Goal: Obtain resource: Download file/media

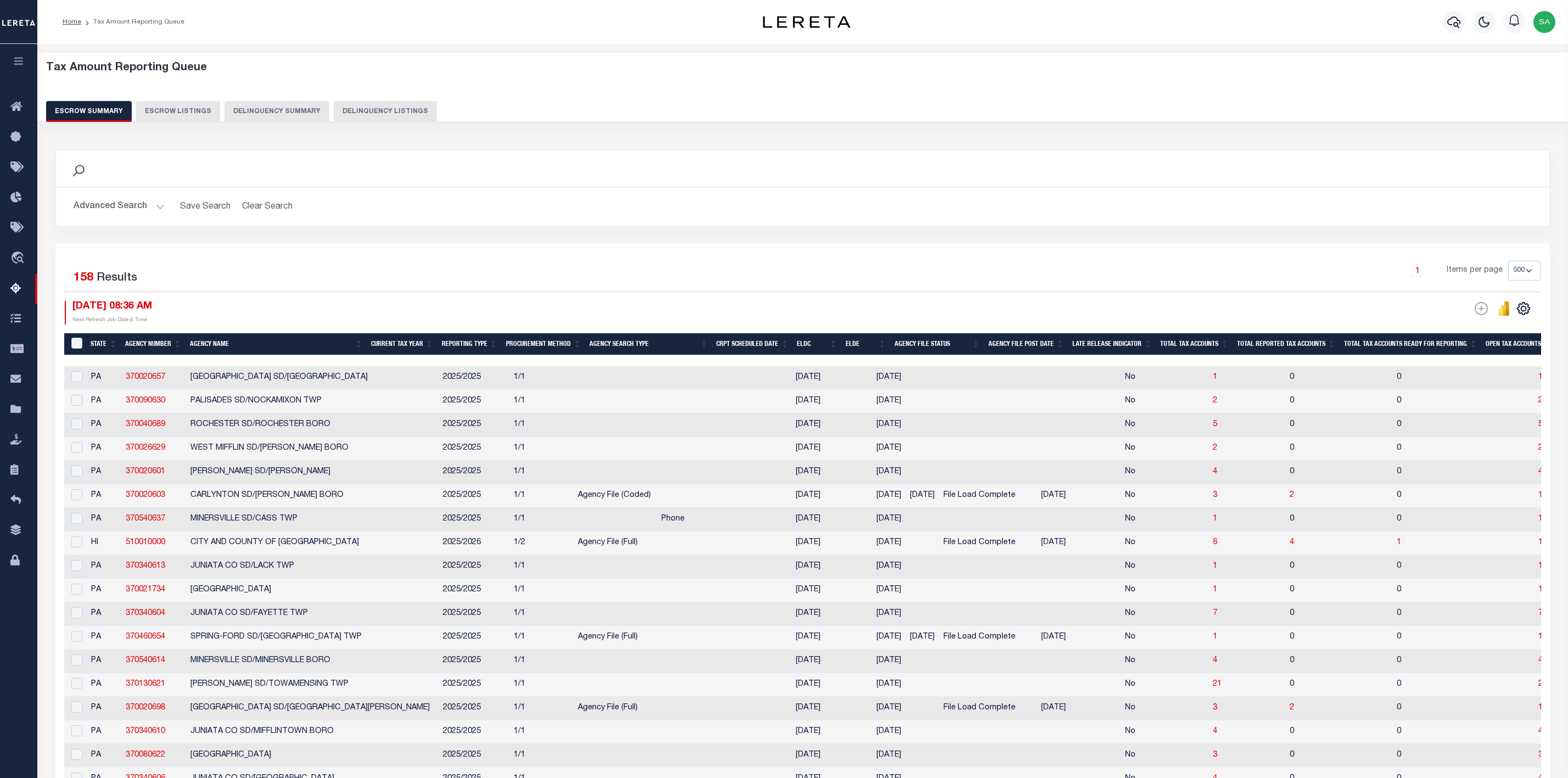
select select "500"
click at [134, 216] on button "Advanced Search" at bounding box center [119, 206] width 91 height 21
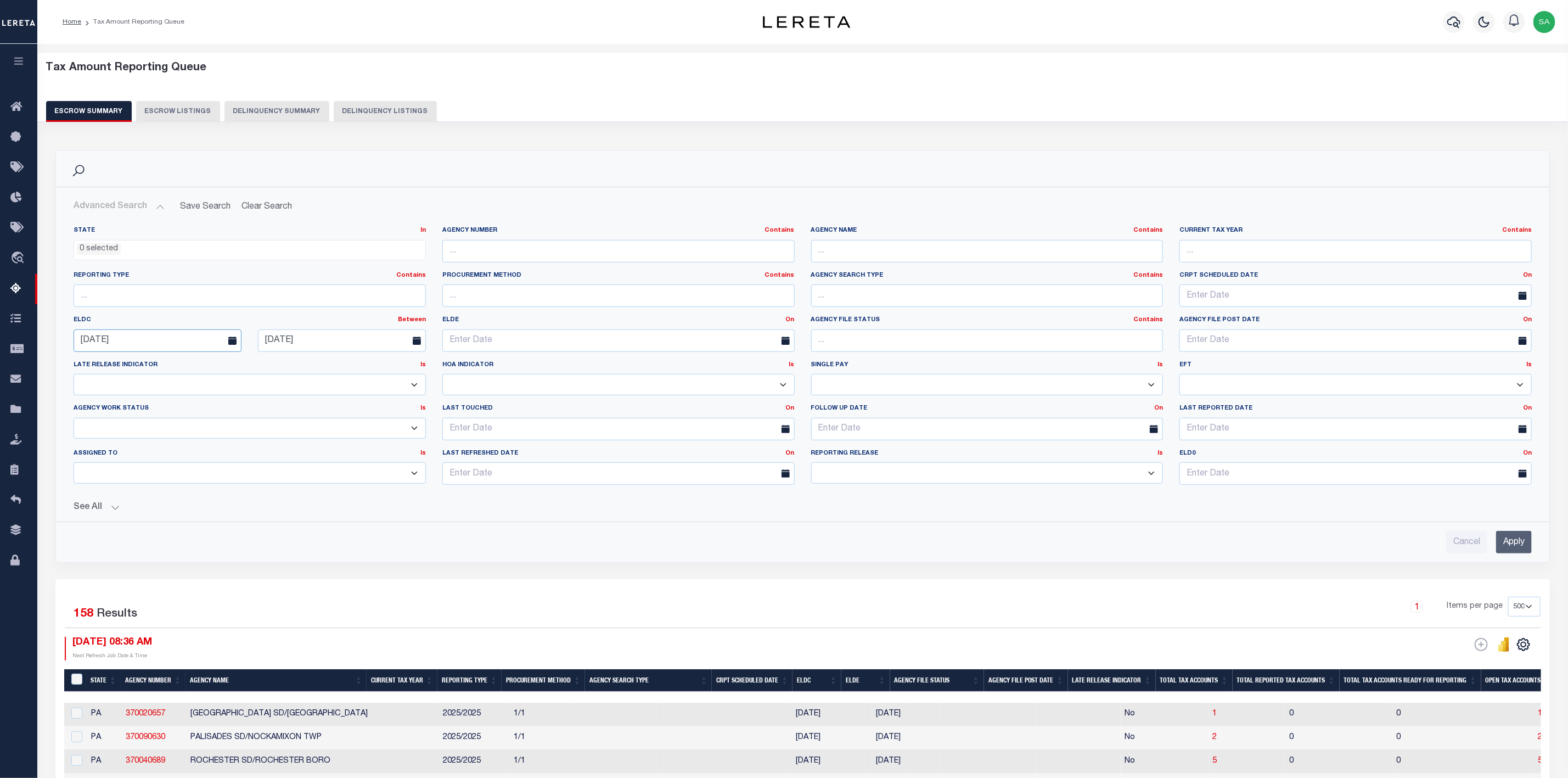
click at [170, 340] on input "[DATE]" at bounding box center [157, 340] width 168 height 23
click at [168, 367] on select "January February March April May June July August September October November De…" at bounding box center [141, 365] width 67 height 11
select select "8"
click at [107, 360] on select "January February March April May June July August September October November De…" at bounding box center [141, 365] width 67 height 11
click at [102, 402] on span "1" at bounding box center [109, 404] width 21 height 21
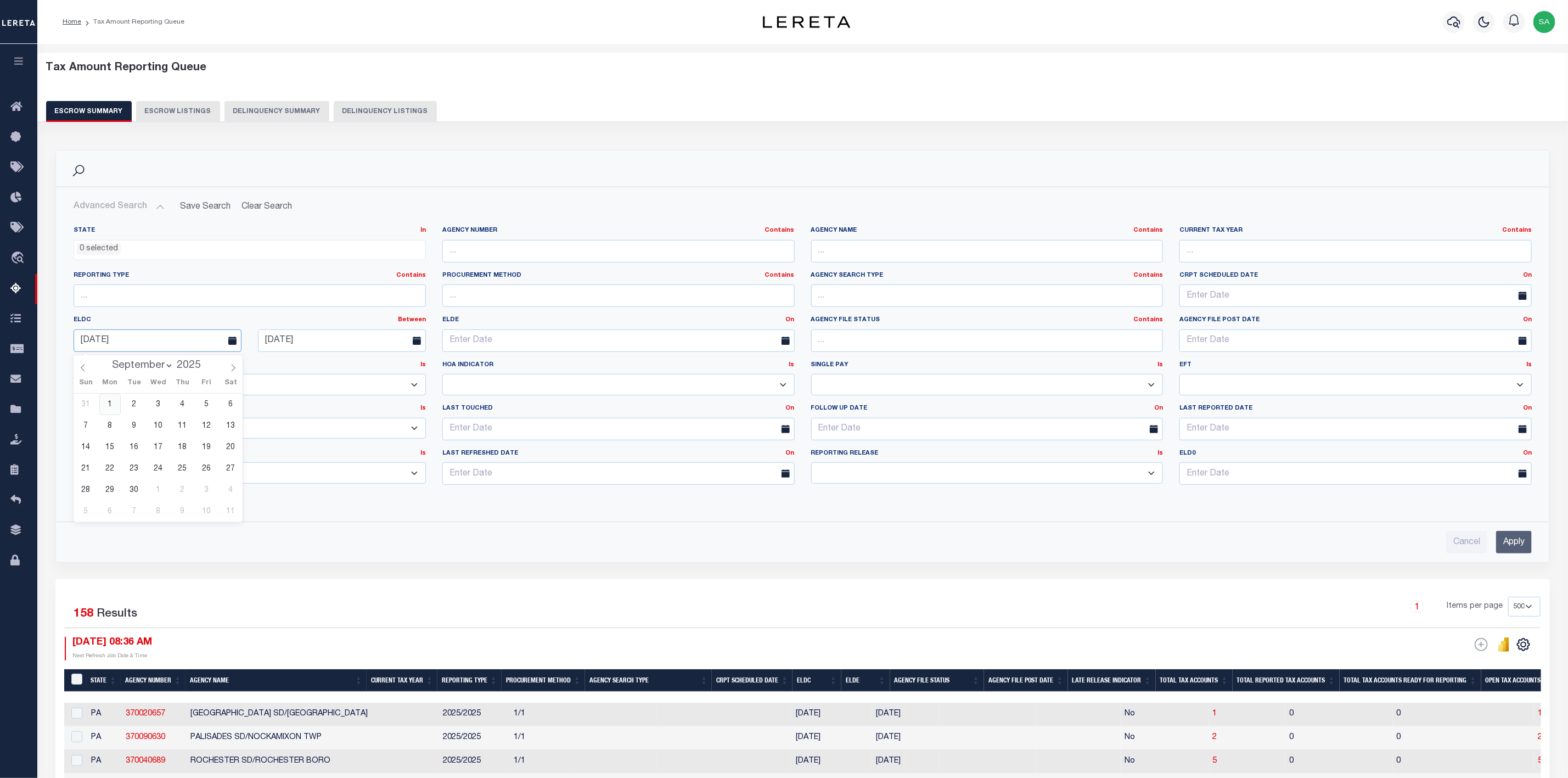
type input "[DATE]"
click at [318, 337] on input "[DATE]" at bounding box center [342, 340] width 168 height 23
click at [340, 366] on select "January February March April May June July August September October November De…" at bounding box center [324, 365] width 67 height 11
select select "8"
click at [291, 360] on select "January February March April May June July August September October November De…" at bounding box center [324, 365] width 67 height 11
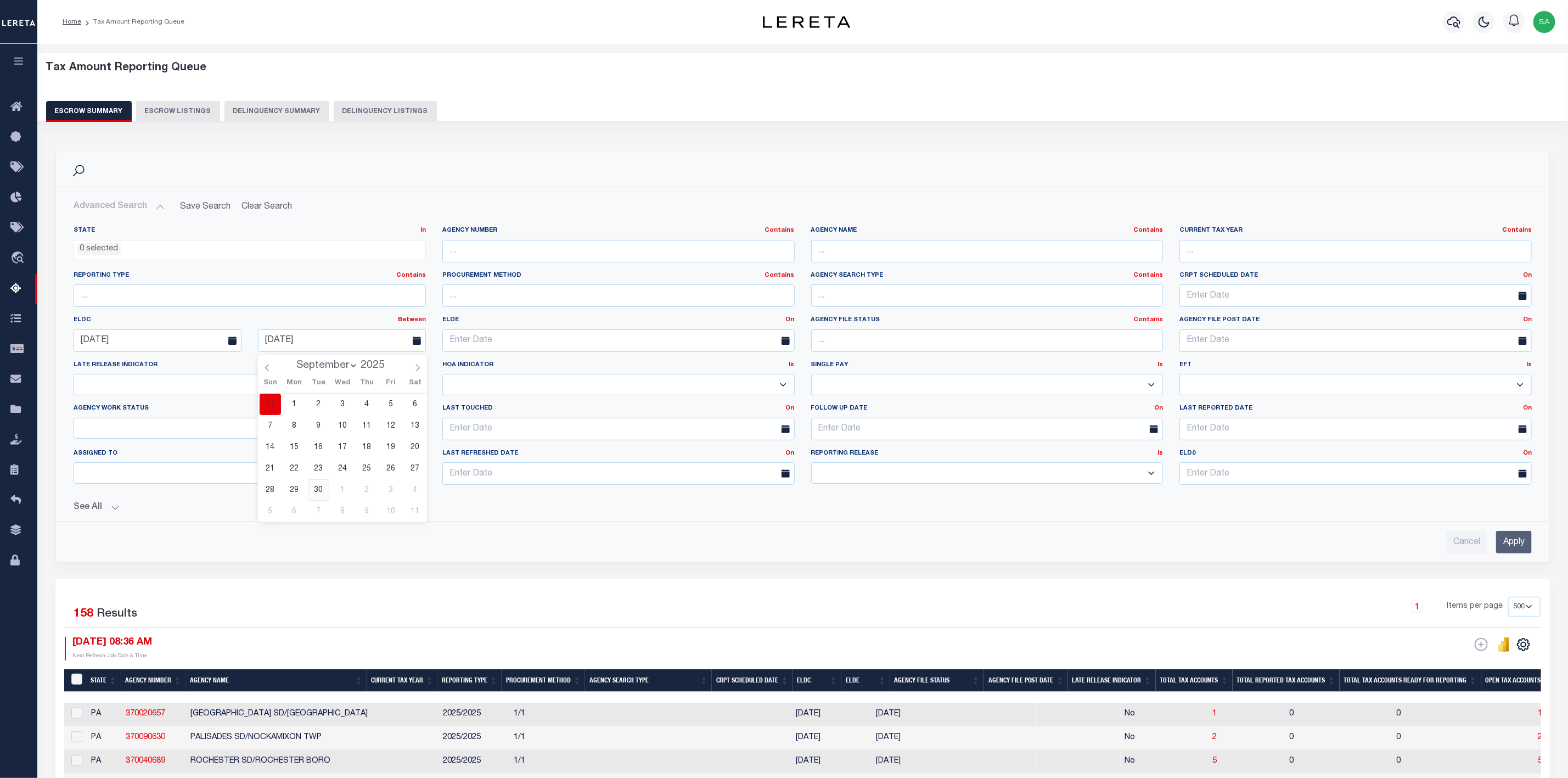
click at [318, 494] on span "30" at bounding box center [318, 490] width 21 height 21
type input "[DATE]"
click at [1515, 542] on input "Apply" at bounding box center [1514, 542] width 36 height 23
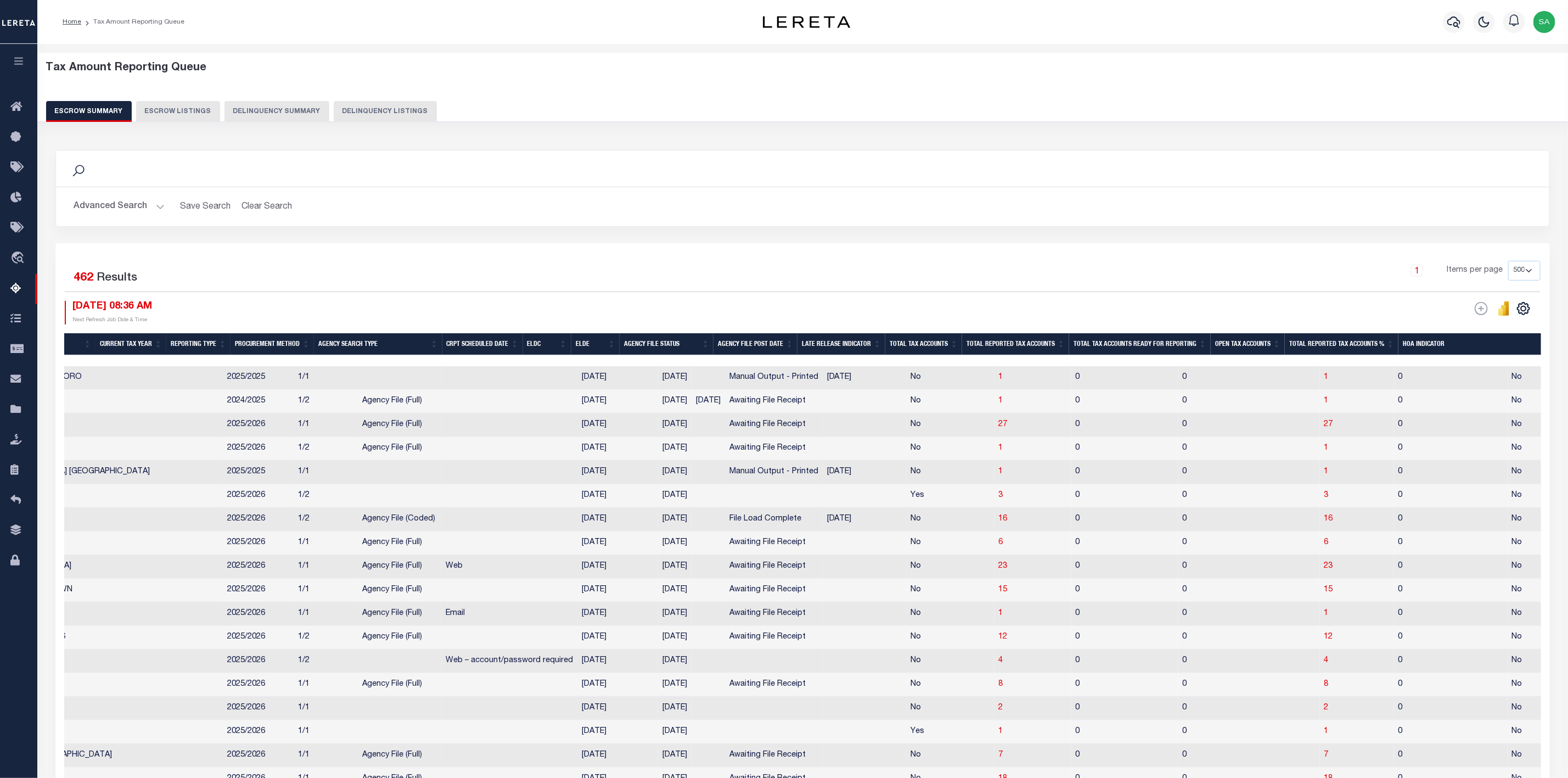
scroll to position [0, 275]
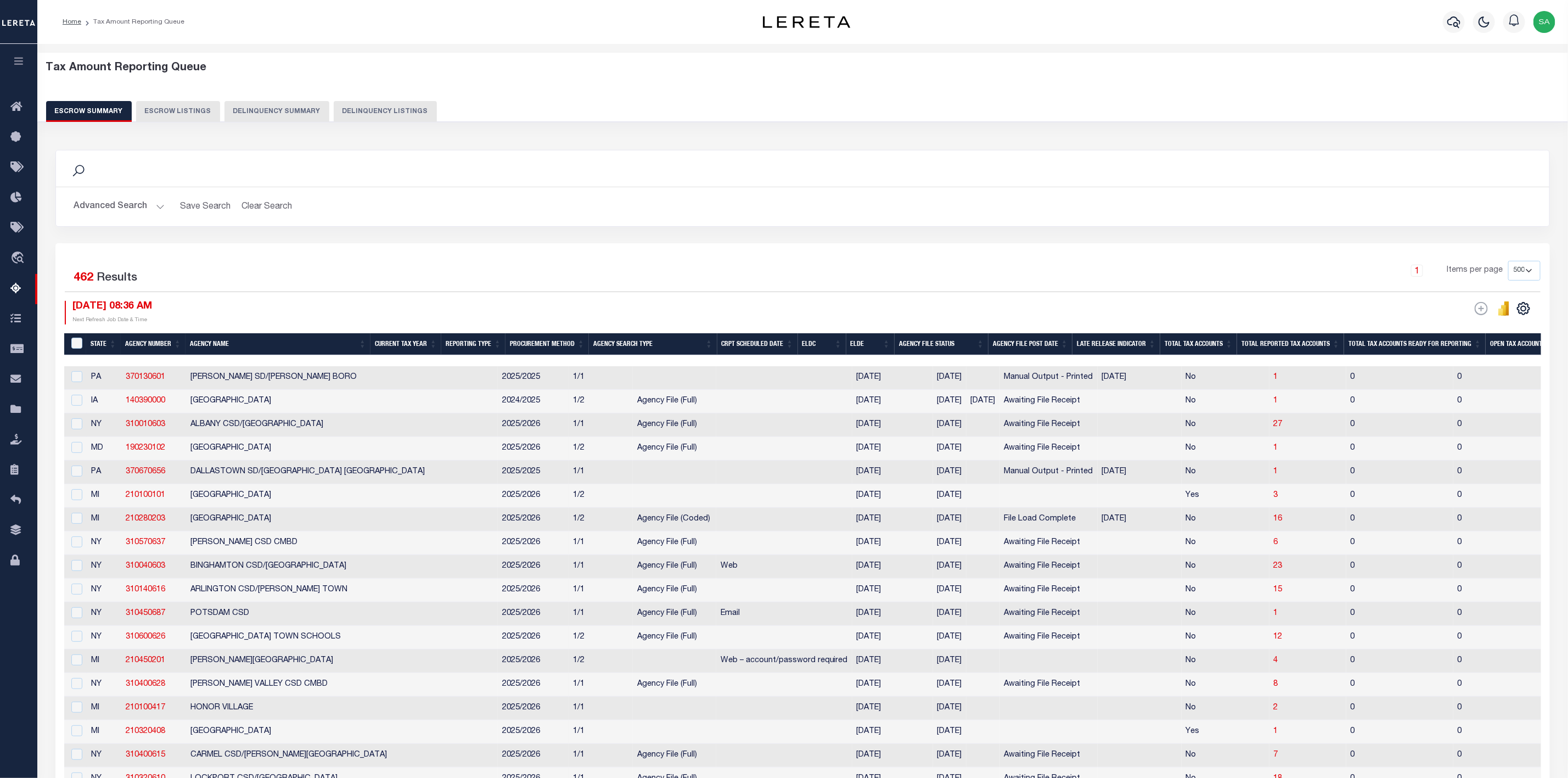
click at [92, 343] on th "State" at bounding box center [103, 344] width 34 height 23
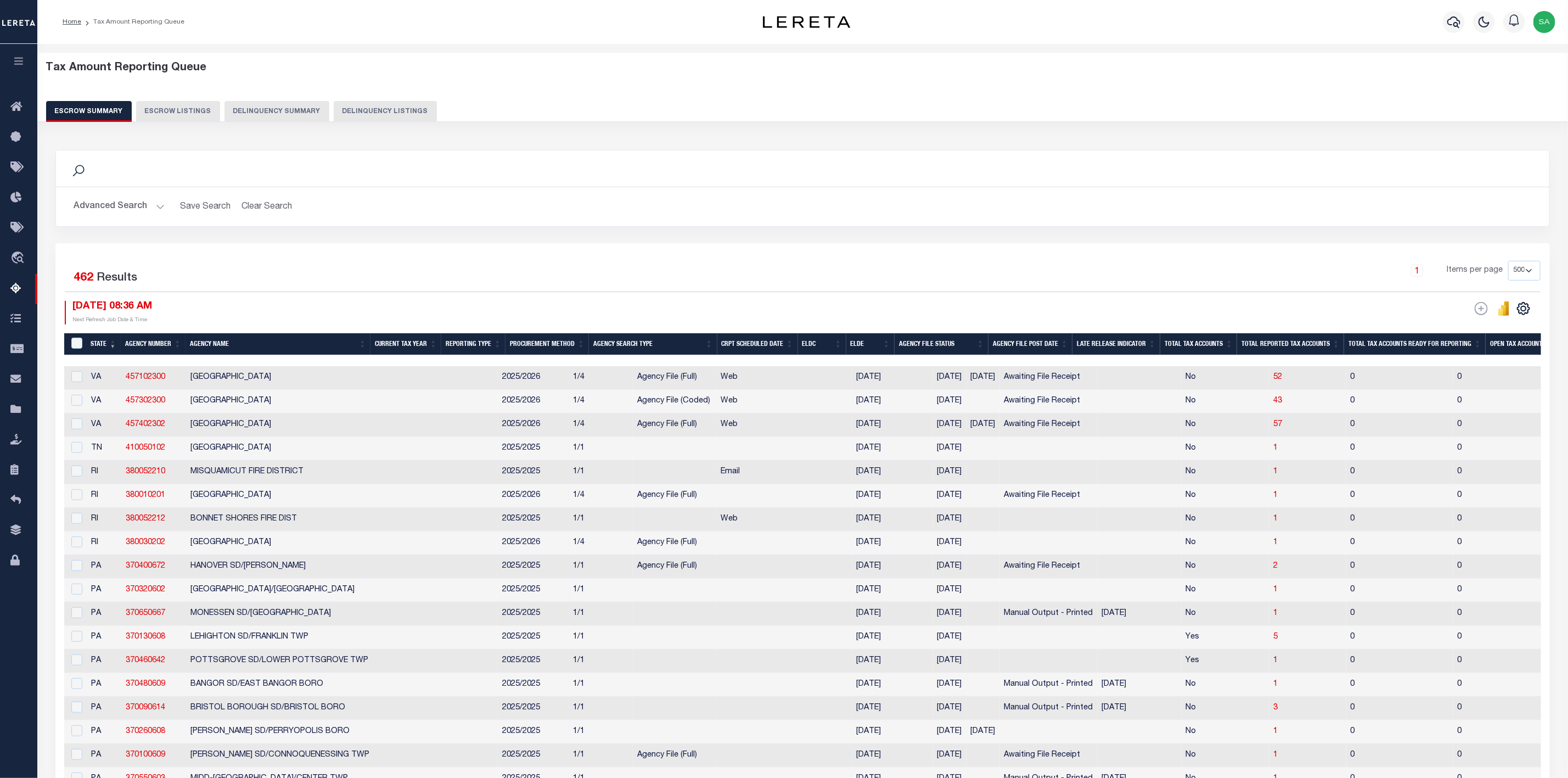
click at [95, 336] on th "State" at bounding box center [103, 344] width 34 height 23
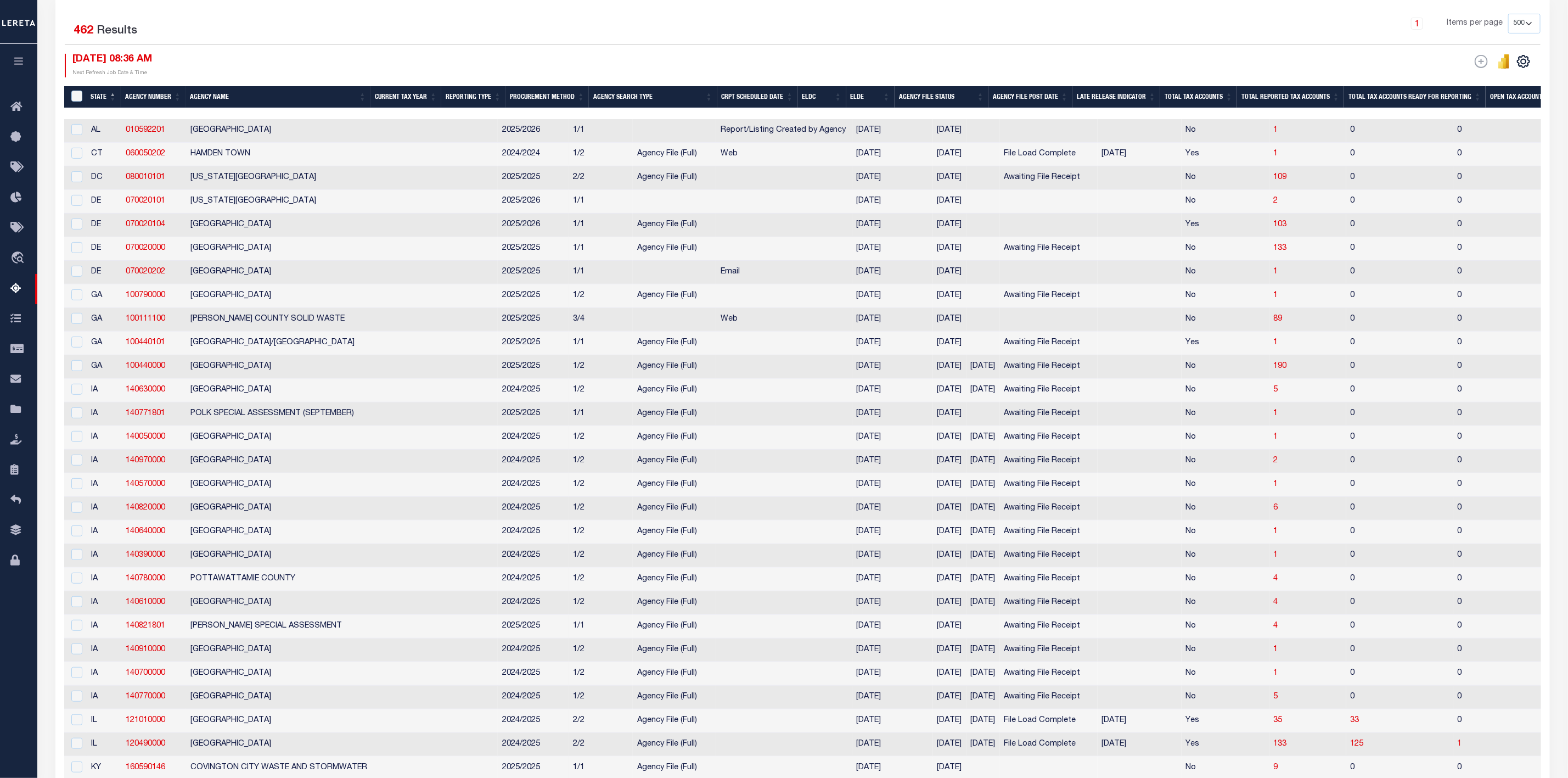
scroll to position [0, 0]
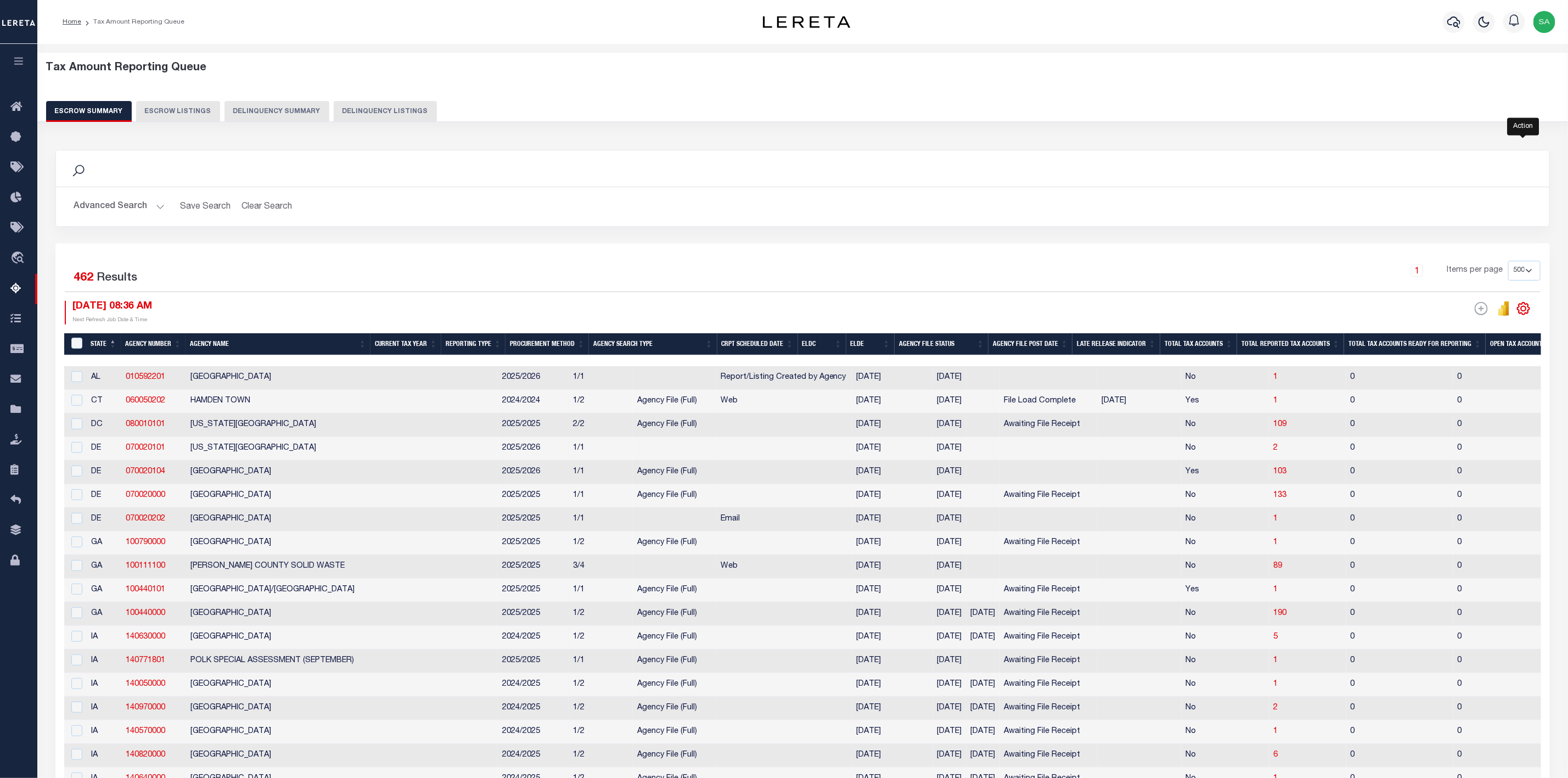
click at [1523, 311] on icon "" at bounding box center [1524, 309] width 15 height 15
click at [1489, 330] on link "CSV" at bounding box center [1478, 326] width 107 height 21
